Goal: Information Seeking & Learning: Learn about a topic

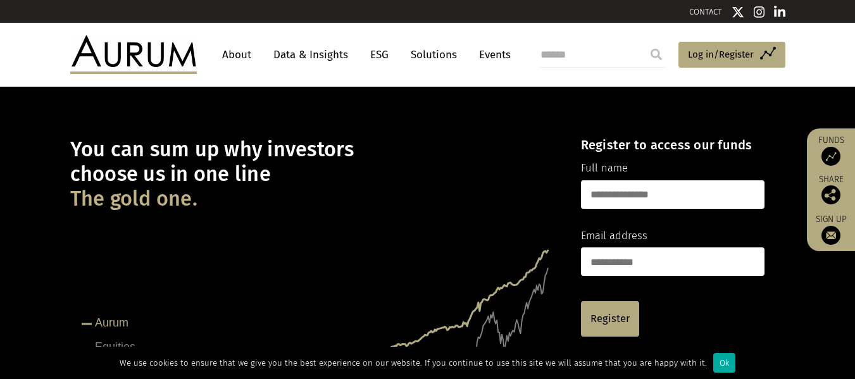
click at [296, 60] on link "Data & Insights" at bounding box center [310, 54] width 87 height 23
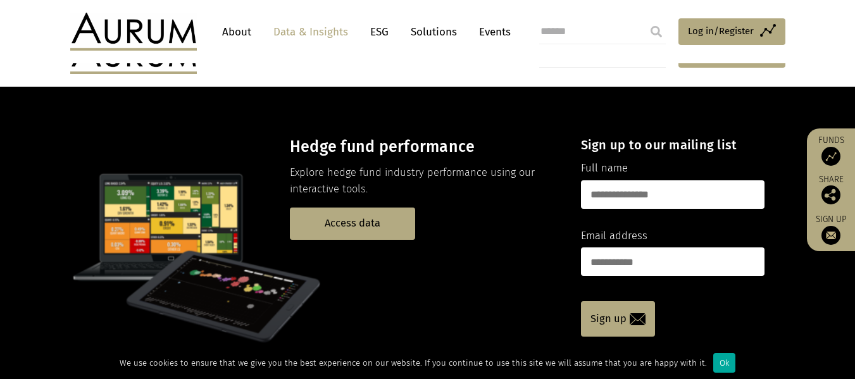
scroll to position [63, 0]
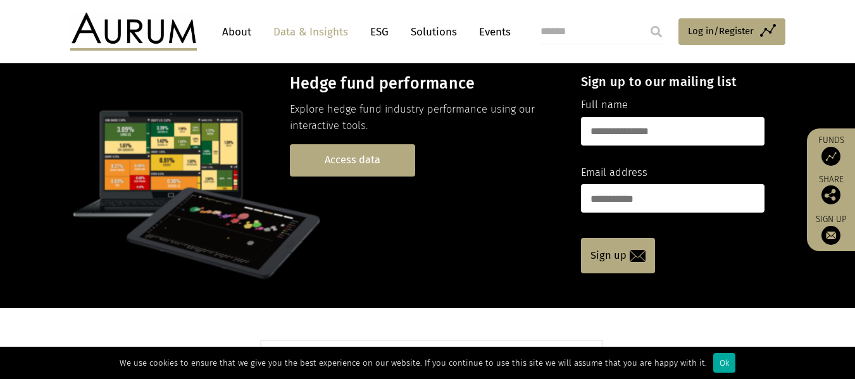
click at [346, 163] on link "Access data" at bounding box center [352, 160] width 125 height 32
